Goal: Task Accomplishment & Management: Manage account settings

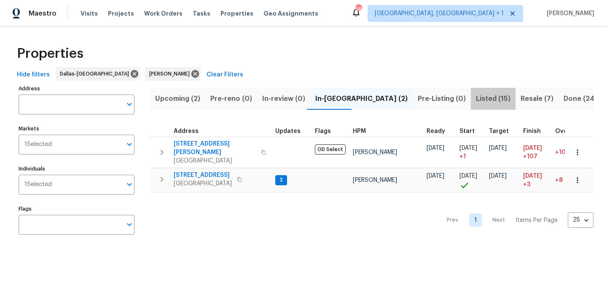
click at [476, 101] on span "Listed (15)" at bounding box center [493, 99] width 35 height 12
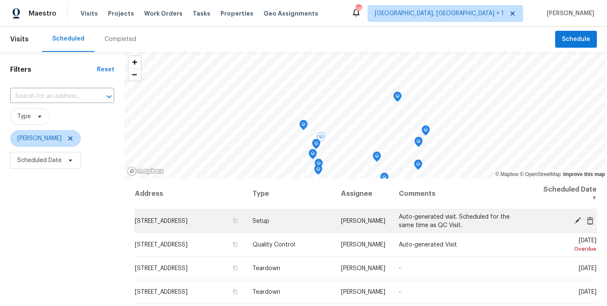
click at [580, 221] on icon at bounding box center [578, 220] width 8 height 8
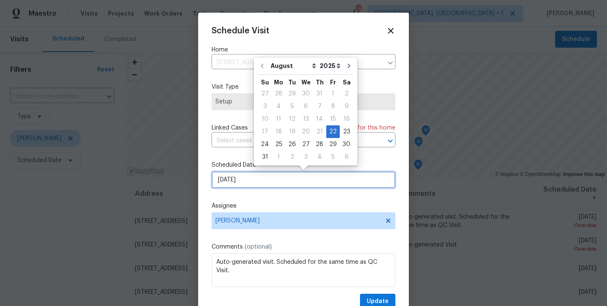
click at [280, 182] on input "8/22/2025" at bounding box center [304, 179] width 184 height 17
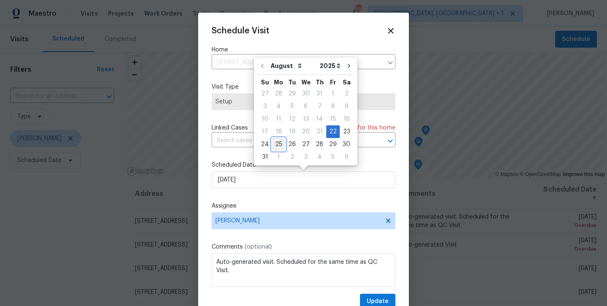
click at [272, 145] on div "25" at bounding box center [278, 144] width 13 height 12
type input "[DATE]"
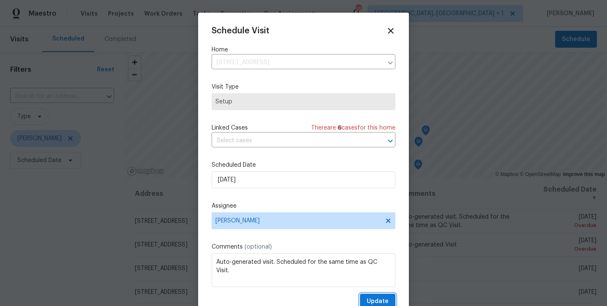
click at [374, 299] on span "Update" at bounding box center [378, 301] width 22 height 11
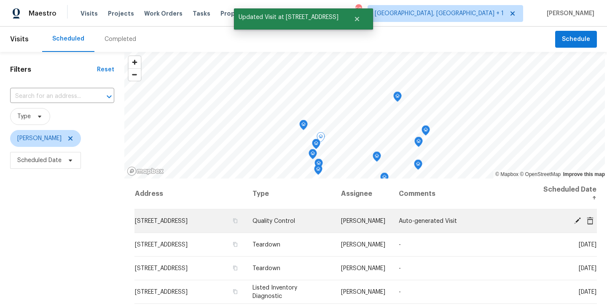
click at [578, 224] on div at bounding box center [567, 220] width 59 height 9
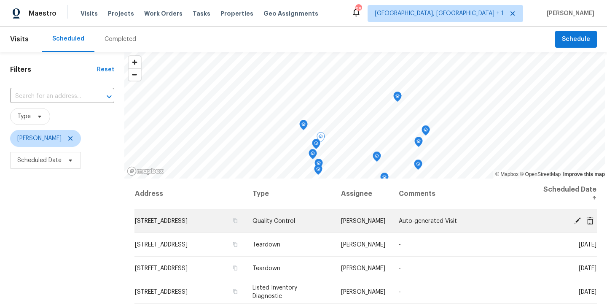
click at [578, 221] on icon at bounding box center [577, 220] width 7 height 7
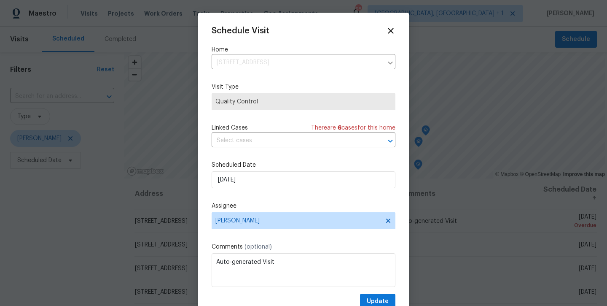
click at [283, 167] on label "Scheduled Date" at bounding box center [304, 165] width 184 height 8
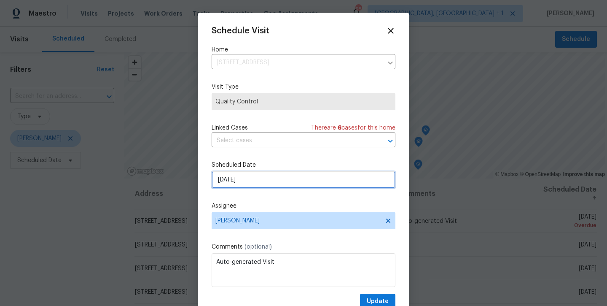
click at [283, 177] on input "[DATE]" at bounding box center [304, 179] width 184 height 17
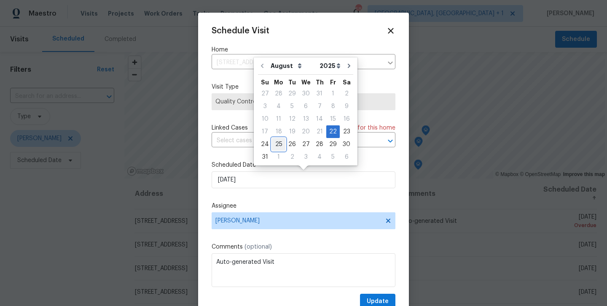
click at [279, 140] on div "25" at bounding box center [278, 144] width 13 height 12
type input "[DATE]"
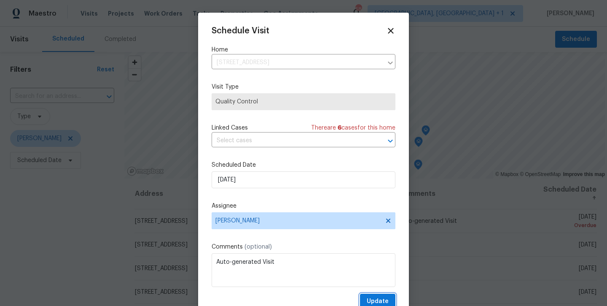
click at [387, 297] on span "Update" at bounding box center [378, 301] width 22 height 11
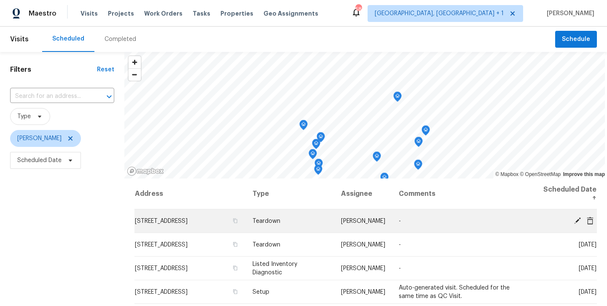
click at [577, 219] on icon at bounding box center [577, 220] width 7 height 7
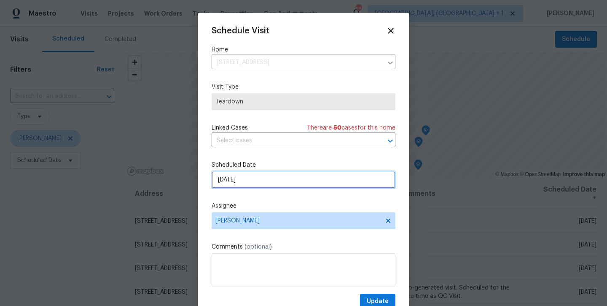
click at [310, 178] on input "[DATE]" at bounding box center [304, 179] width 184 height 17
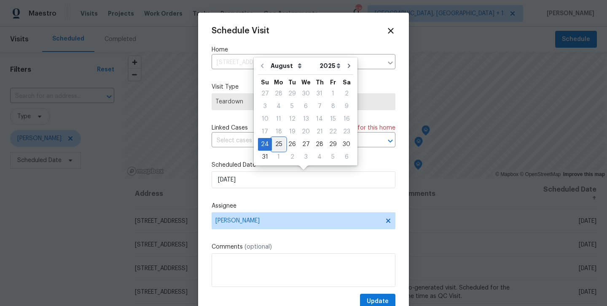
click at [278, 144] on div "25" at bounding box center [278, 144] width 13 height 12
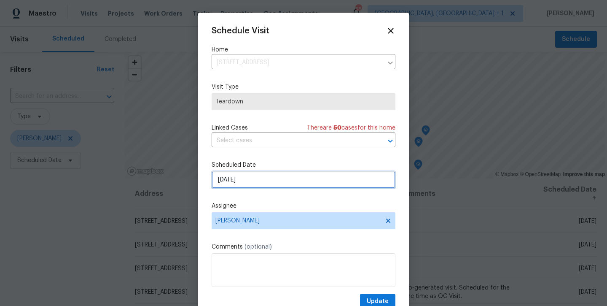
click at [278, 179] on input "[DATE]" at bounding box center [304, 179] width 184 height 17
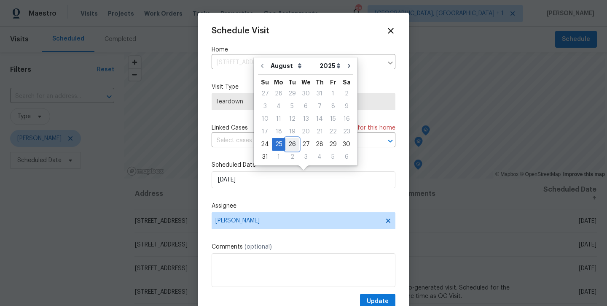
click at [292, 143] on div "26" at bounding box center [291, 144] width 13 height 12
type input "[DATE]"
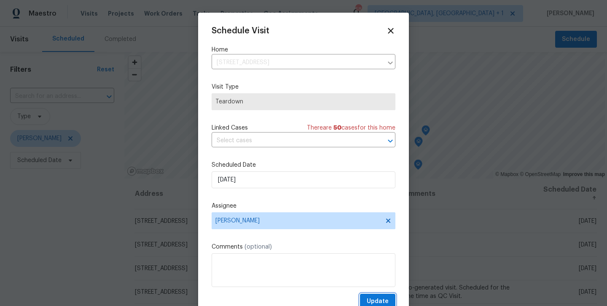
click at [385, 298] on span "Update" at bounding box center [378, 301] width 22 height 11
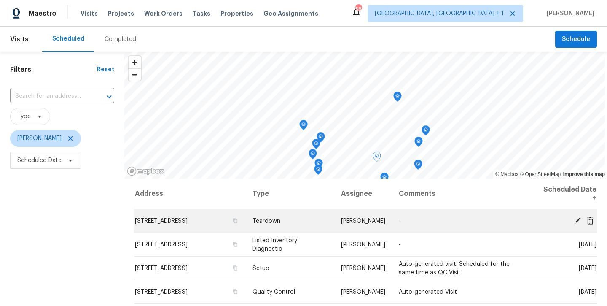
click at [579, 221] on icon at bounding box center [578, 220] width 8 height 8
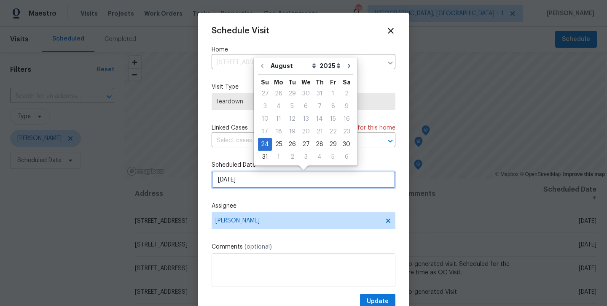
click at [307, 186] on input "[DATE]" at bounding box center [304, 179] width 184 height 17
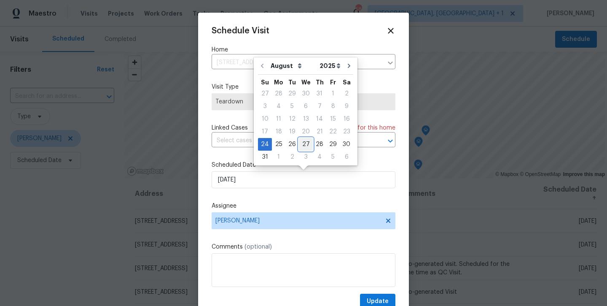
click at [304, 145] on div "27" at bounding box center [306, 144] width 14 height 12
type input "[DATE]"
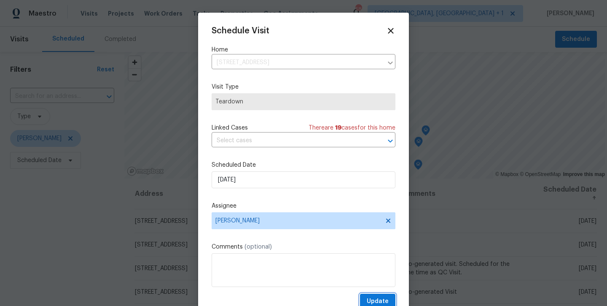
click at [377, 294] on button "Update" at bounding box center [377, 301] width 35 height 16
